Goal: Book appointment/travel/reservation

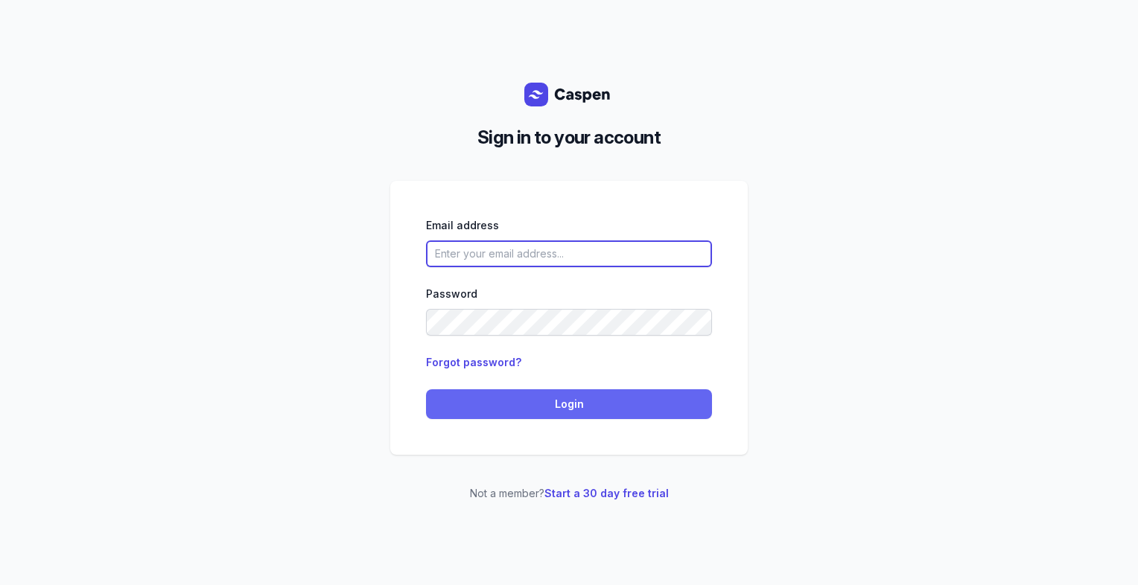
type input "[PERSON_NAME][EMAIL_ADDRESS][DOMAIN_NAME][PERSON_NAME]"
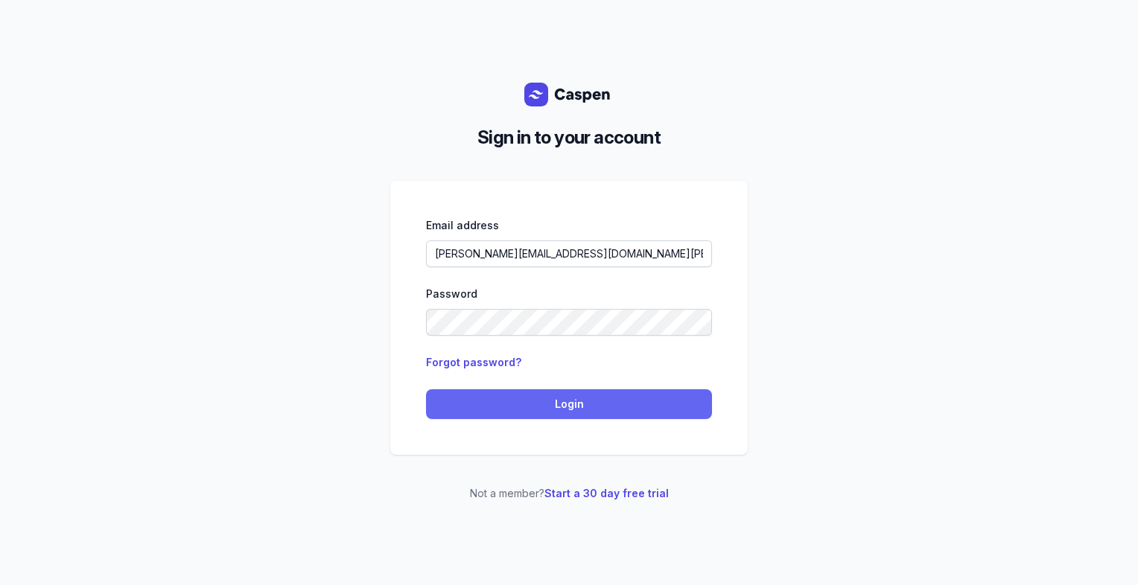
click at [539, 395] on span "Login" at bounding box center [569, 404] width 268 height 18
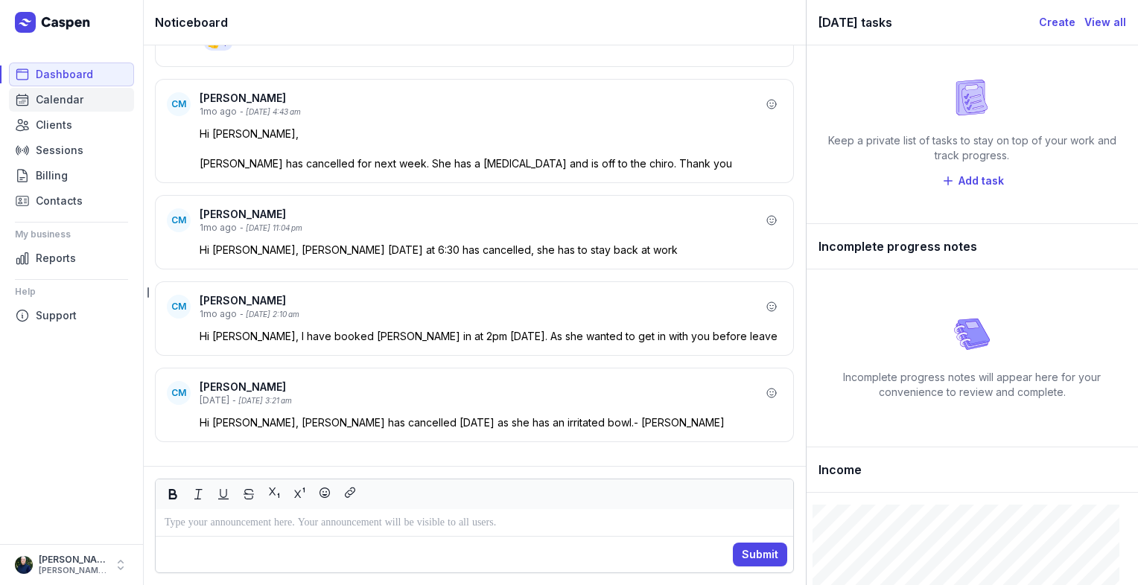
click at [92, 103] on link "Calendar" at bounding box center [71, 100] width 125 height 24
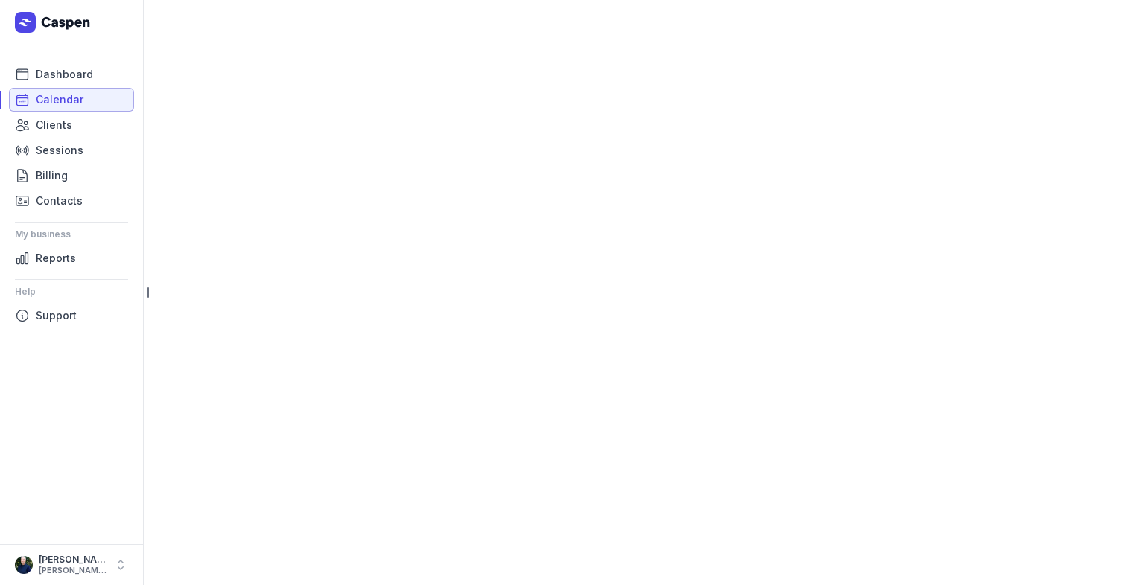
select select "week"
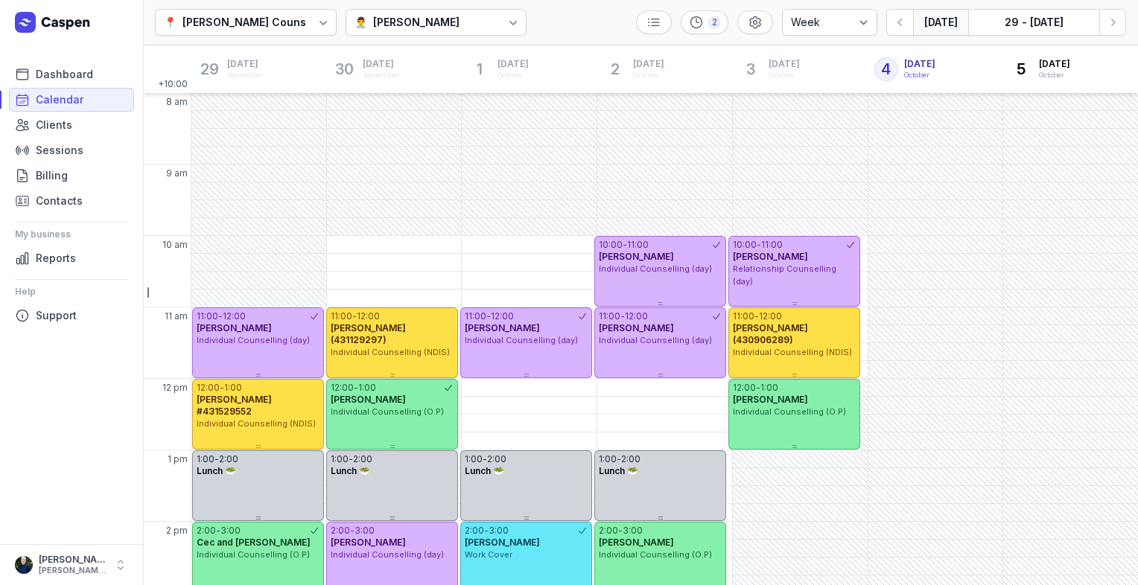
click at [506, 29] on icon at bounding box center [513, 22] width 15 height 15
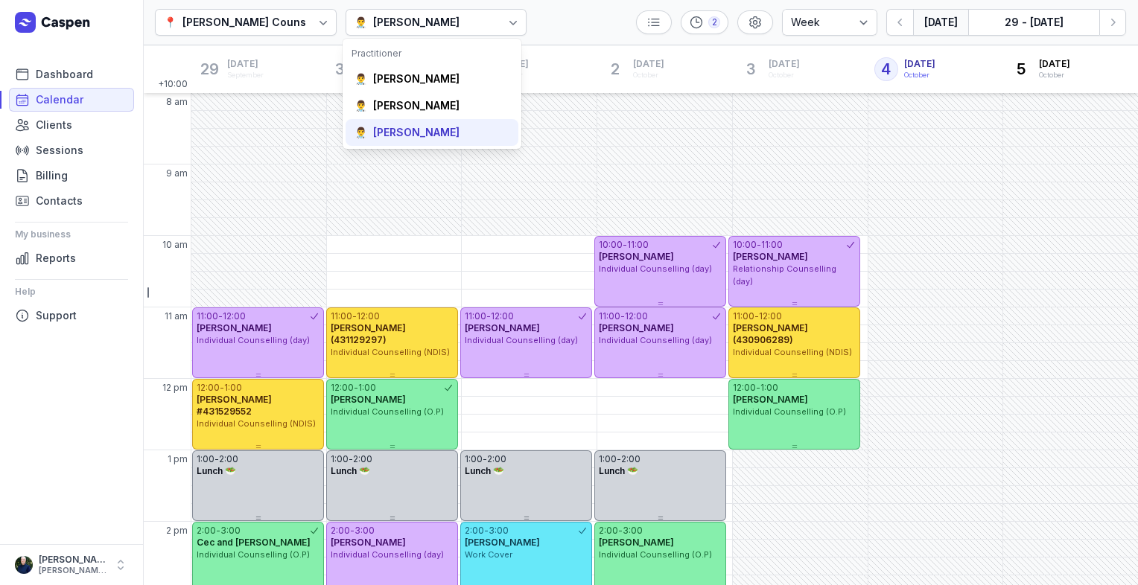
click at [408, 134] on div "[PERSON_NAME]" at bounding box center [416, 132] width 86 height 15
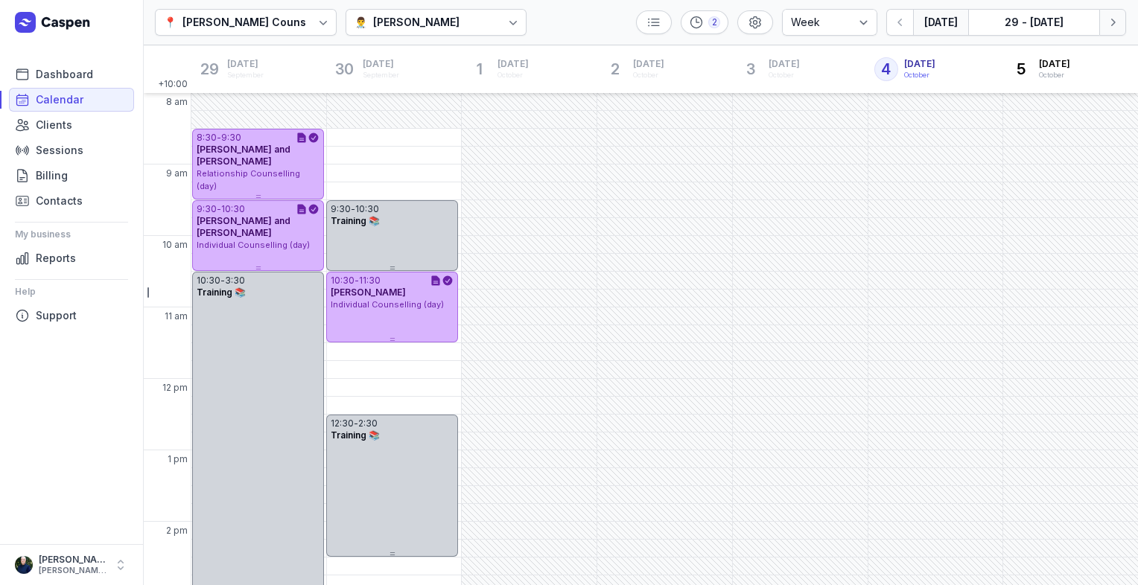
click at [1120, 26] on button "Next week" at bounding box center [1112, 22] width 27 height 27
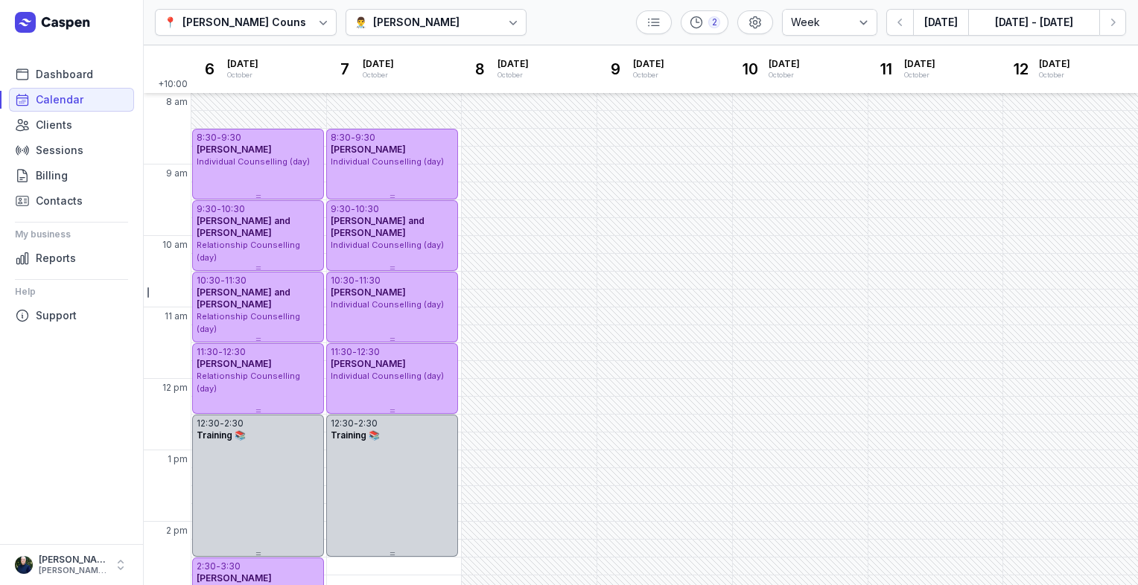
click at [506, 16] on icon at bounding box center [513, 22] width 15 height 15
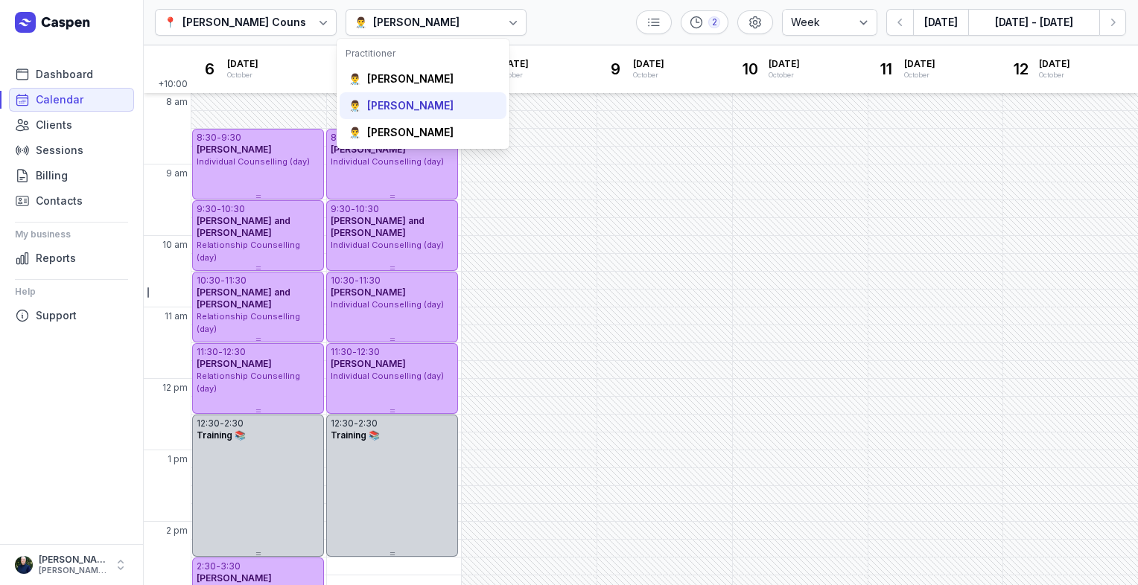
click at [405, 103] on div "[PERSON_NAME]" at bounding box center [410, 105] width 86 height 15
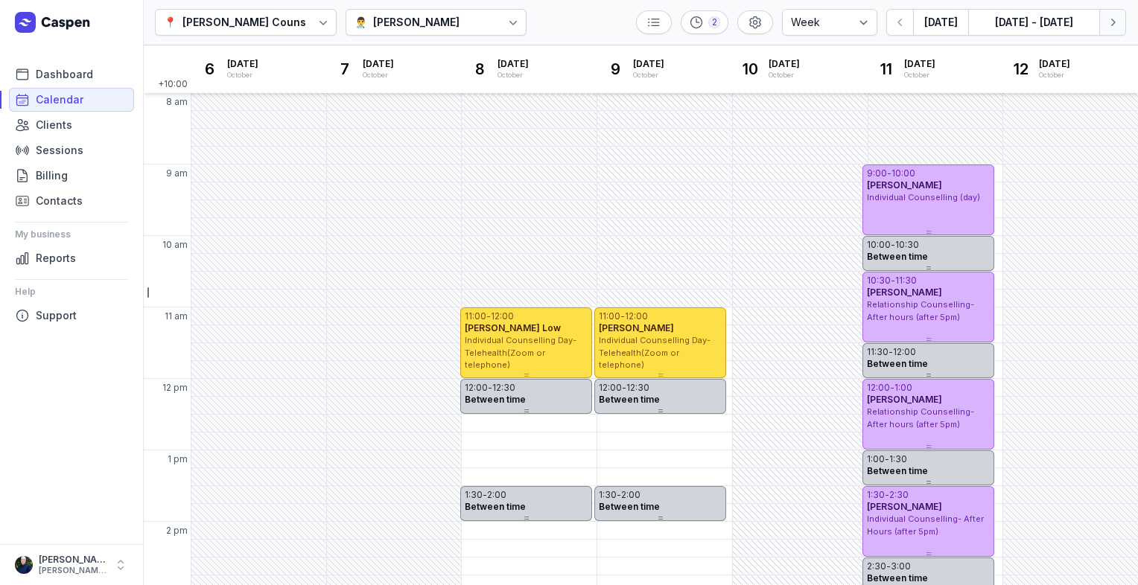
click at [1115, 28] on icon "button" at bounding box center [1112, 22] width 15 height 15
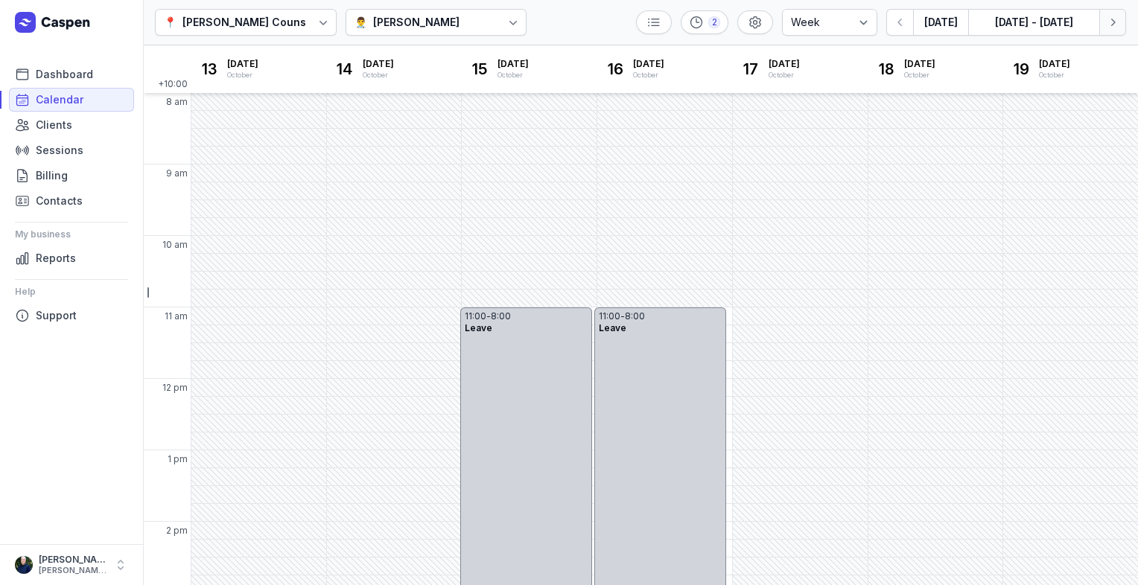
click at [1114, 25] on icon "button" at bounding box center [1112, 22] width 15 height 15
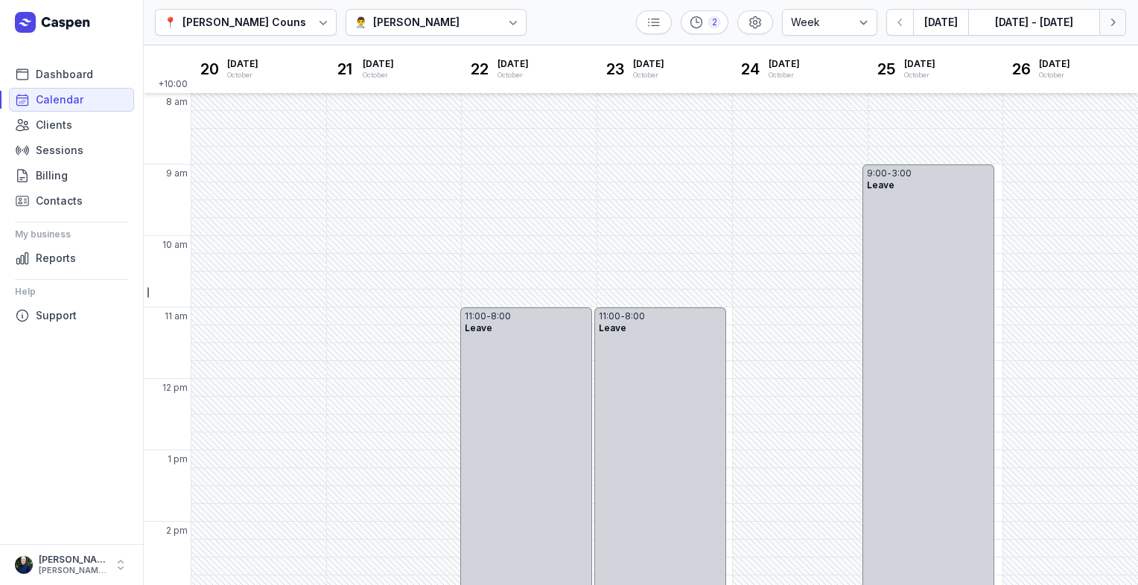
click at [1113, 26] on icon "button" at bounding box center [1112, 22] width 15 height 15
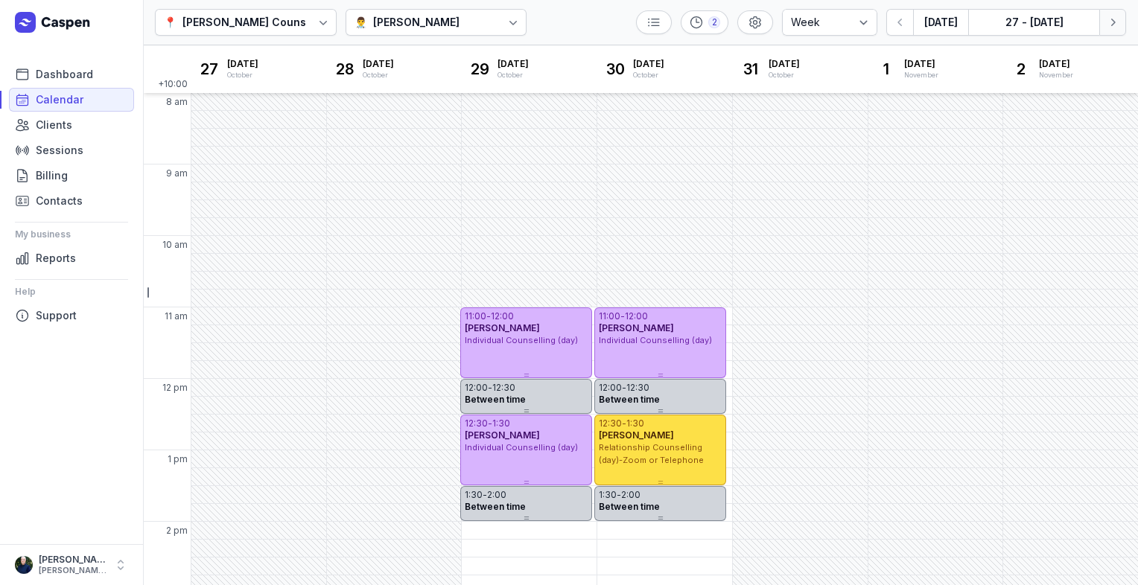
click at [1112, 27] on icon "button" at bounding box center [1112, 22] width 15 height 15
